Goal: Task Accomplishment & Management: Complete application form

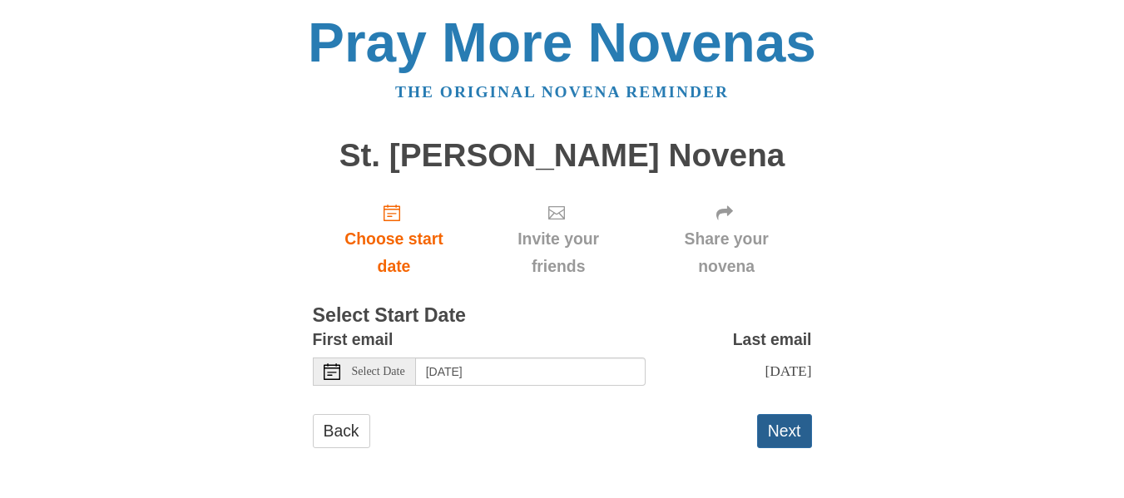
click at [757, 446] on button "Next" at bounding box center [784, 431] width 55 height 34
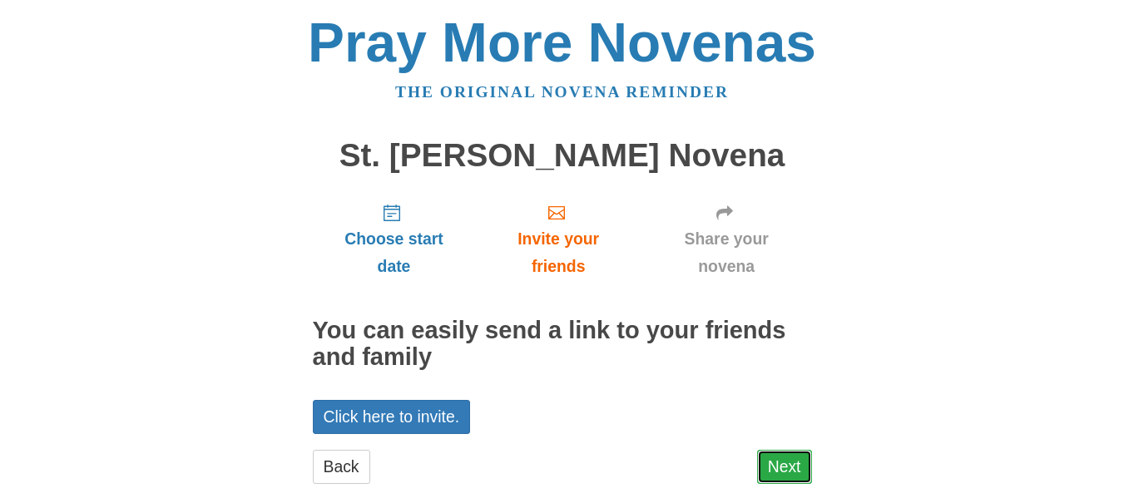
click at [762, 459] on link "Next" at bounding box center [784, 467] width 55 height 34
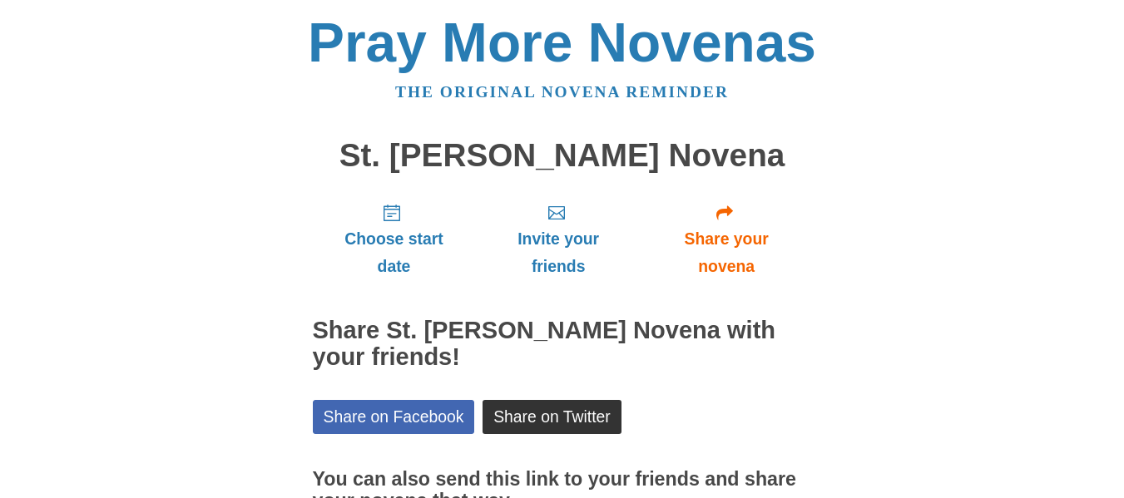
scroll to position [170, 0]
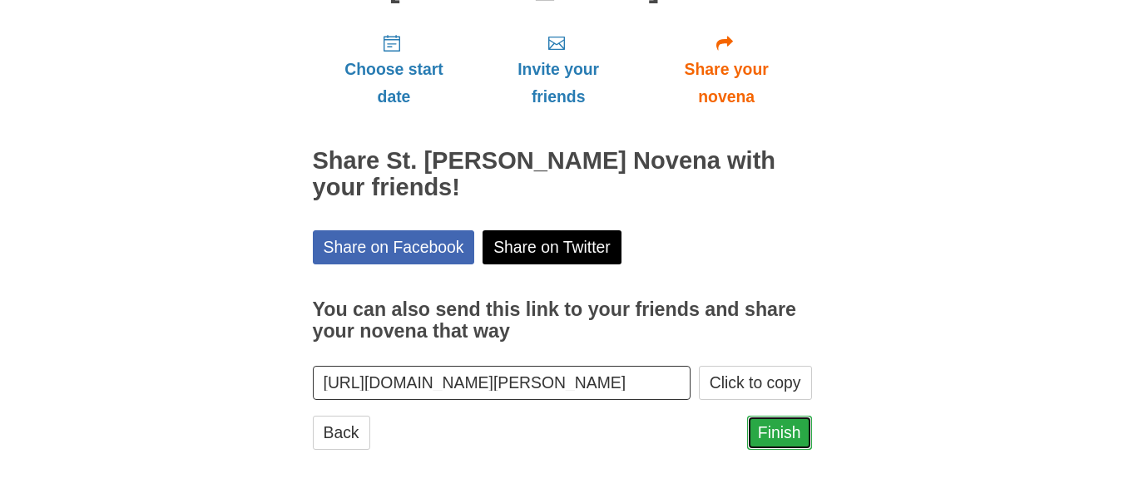
click at [781, 434] on link "Finish" at bounding box center [779, 433] width 65 height 34
